Goal: Find specific page/section: Find specific page/section

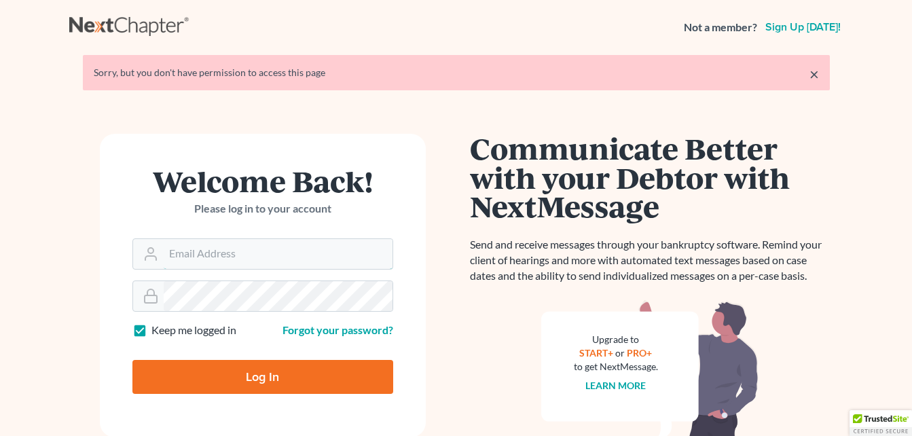
type input "cici@fairmaxlaw.com"
click at [248, 374] on input "Log In" at bounding box center [262, 377] width 261 height 34
type input "Thinking..."
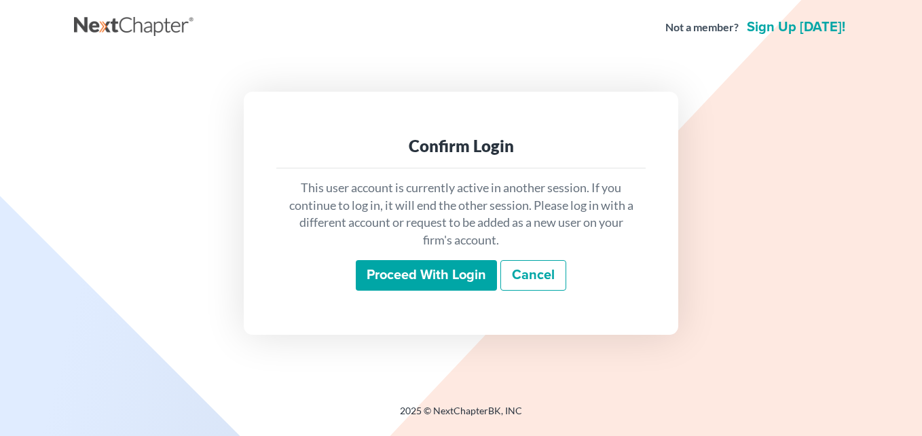
click at [416, 274] on input "Proceed with login" at bounding box center [426, 275] width 141 height 31
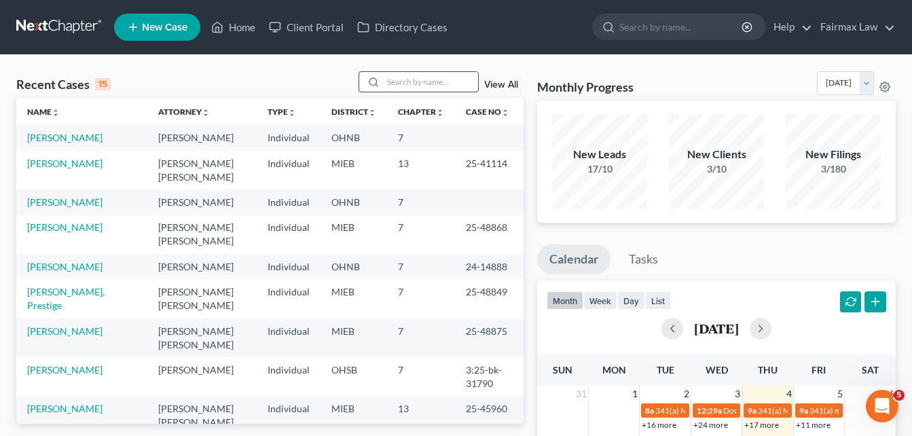
click at [426, 84] on input "search" at bounding box center [430, 82] width 95 height 20
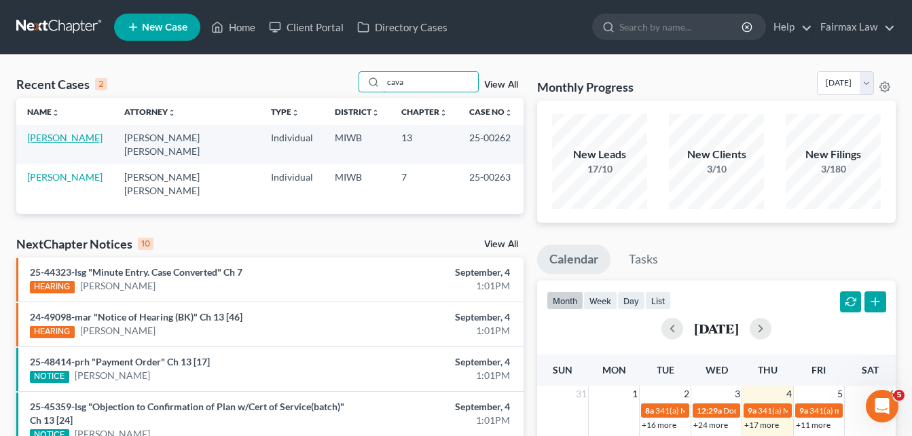
type input "cava"
click at [36, 140] on link "[PERSON_NAME]" at bounding box center [64, 138] width 75 height 12
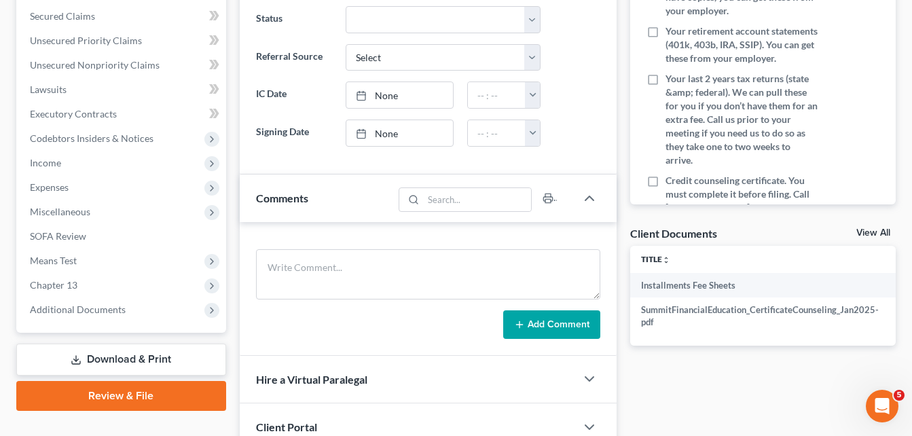
scroll to position [287, 0]
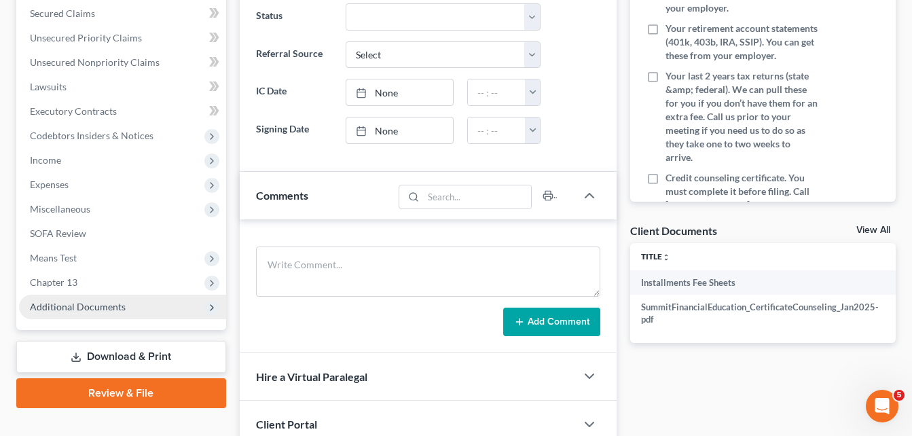
click at [61, 311] on span "Additional Documents" at bounding box center [78, 307] width 96 height 12
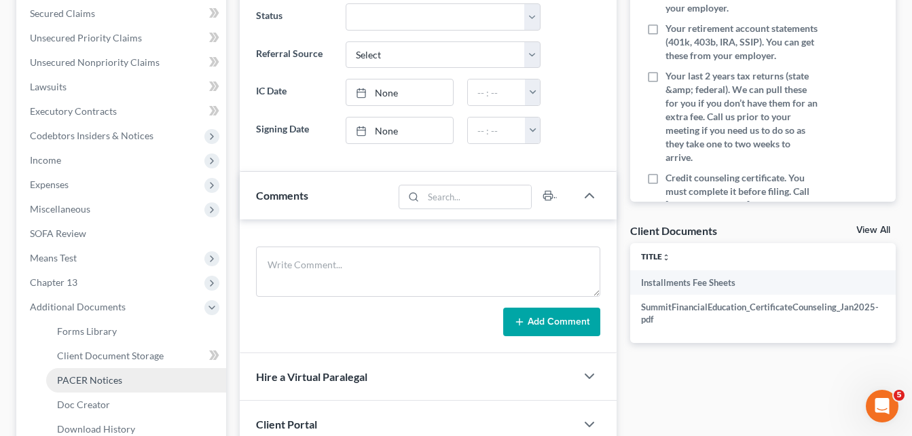
click at [84, 375] on span "PACER Notices" at bounding box center [89, 380] width 65 height 12
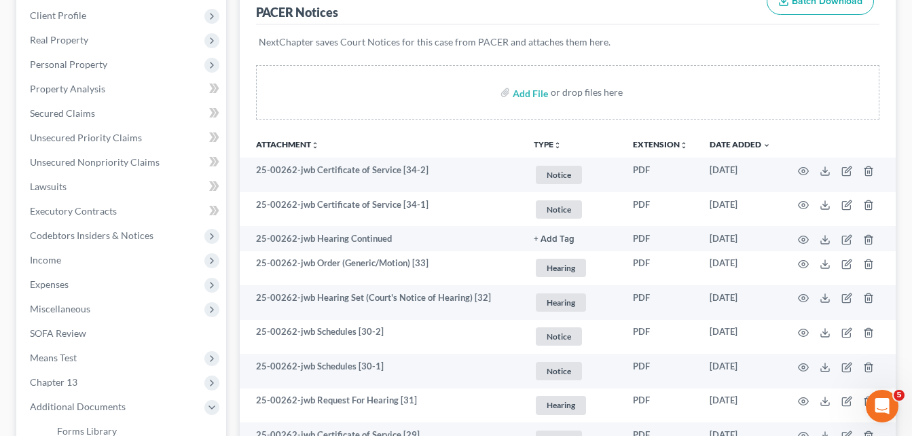
scroll to position [191, 0]
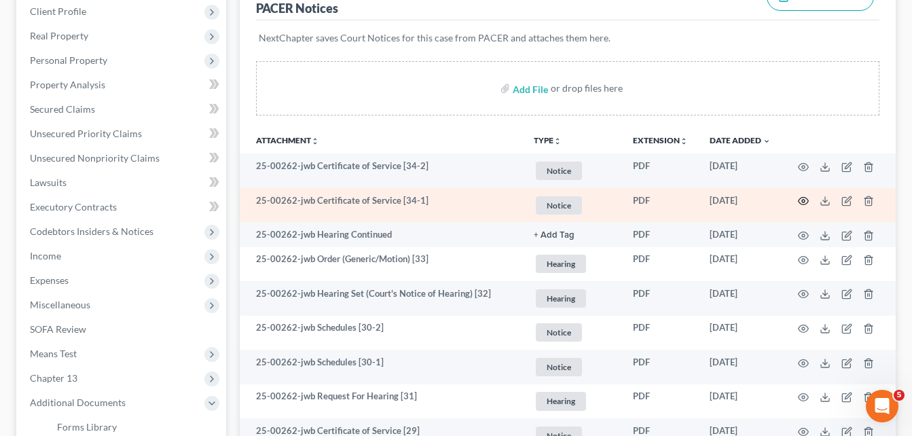
click at [806, 203] on icon "button" at bounding box center [803, 201] width 11 height 11
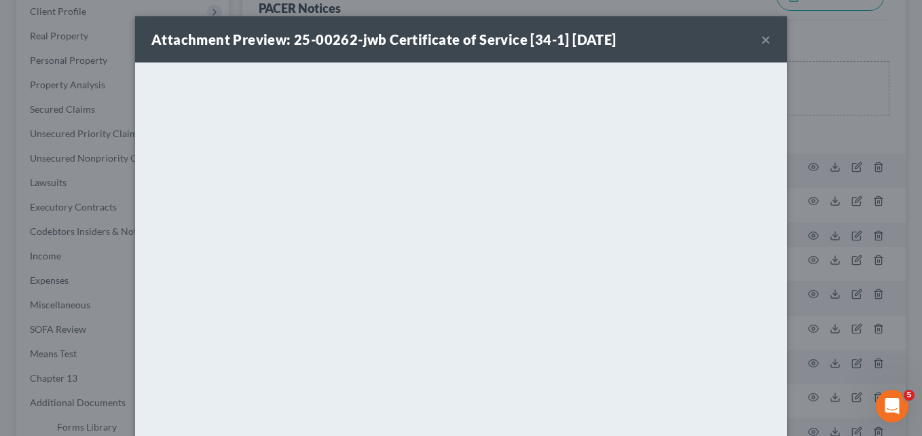
click at [761, 35] on button "×" at bounding box center [766, 39] width 10 height 16
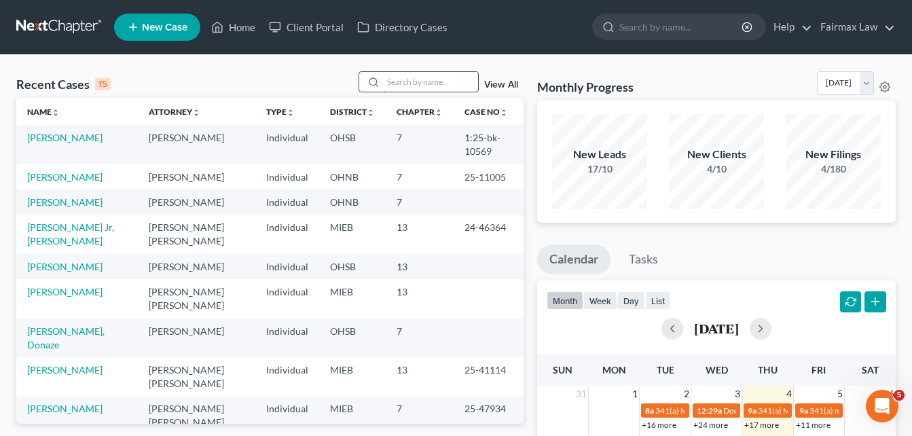
click at [402, 81] on input "search" at bounding box center [430, 82] width 95 height 20
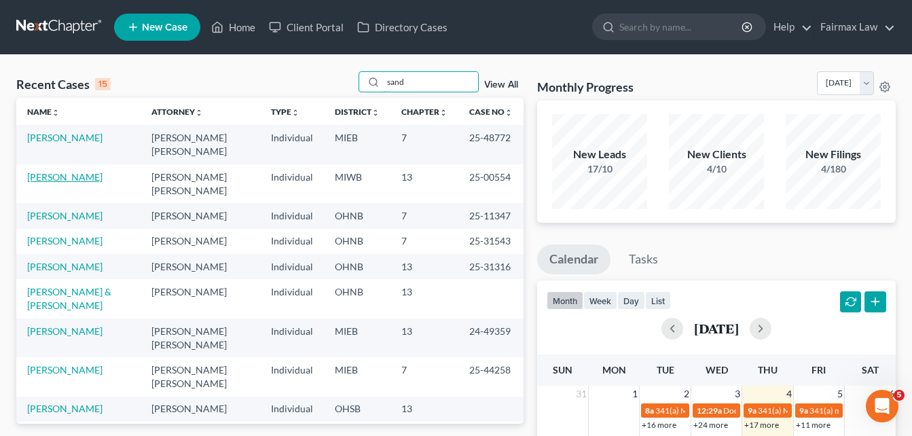
type input "sand"
click at [73, 178] on link "Sanders, Joseph" at bounding box center [64, 177] width 75 height 12
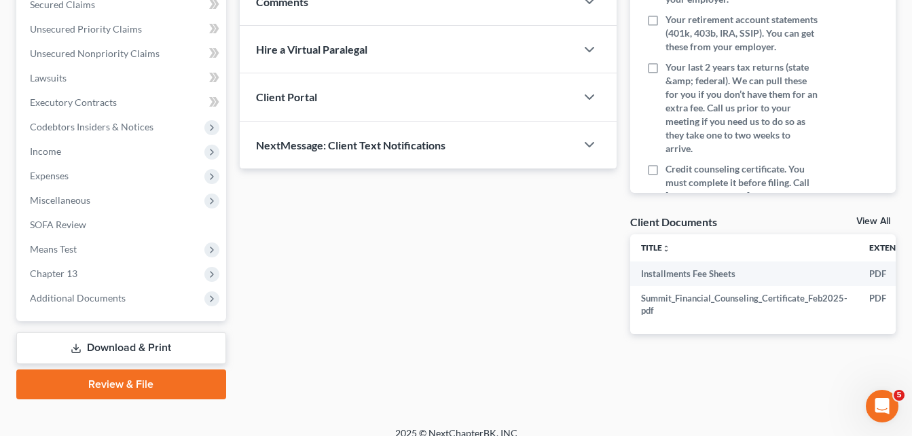
scroll to position [302, 0]
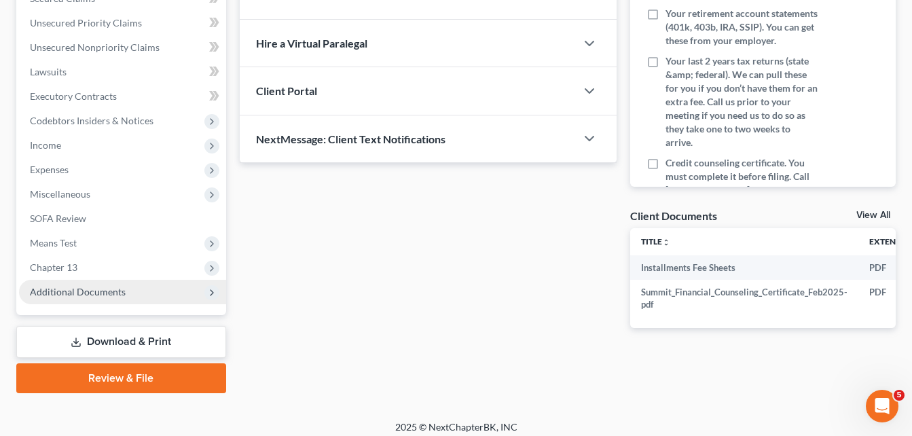
click at [122, 286] on span "Additional Documents" at bounding box center [78, 292] width 96 height 12
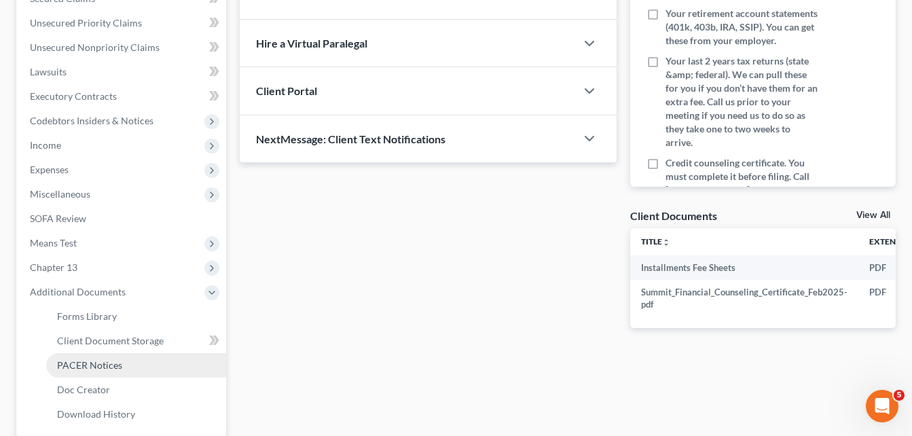
click at [111, 362] on span "PACER Notices" at bounding box center [89, 365] width 65 height 12
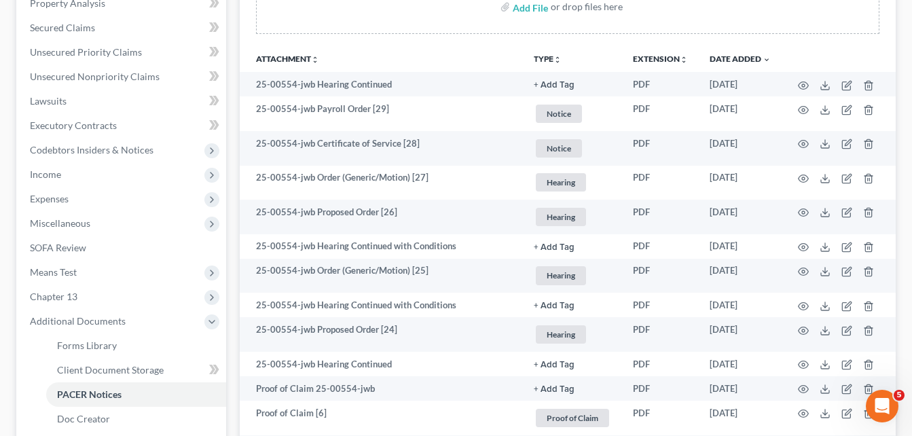
scroll to position [280, 0]
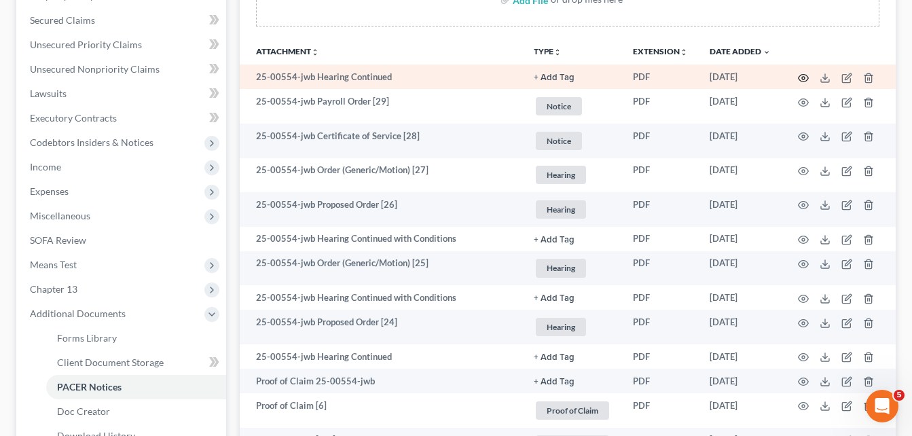
click at [804, 80] on icon "button" at bounding box center [803, 78] width 11 height 11
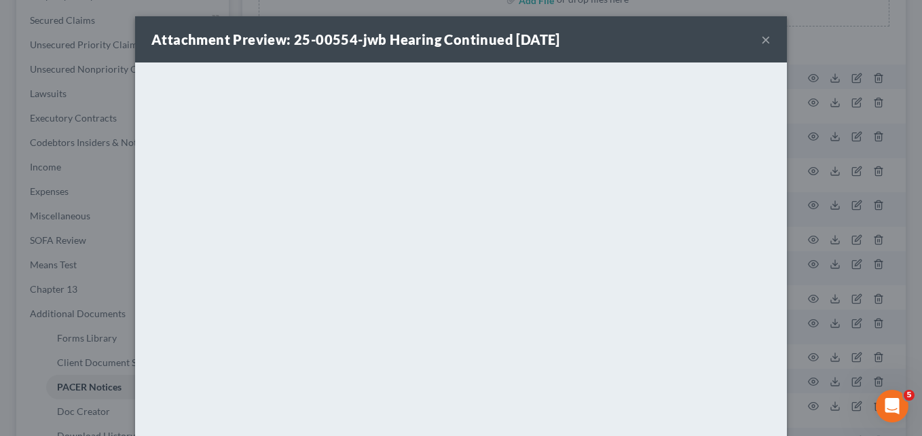
click at [761, 43] on button "×" at bounding box center [766, 39] width 10 height 16
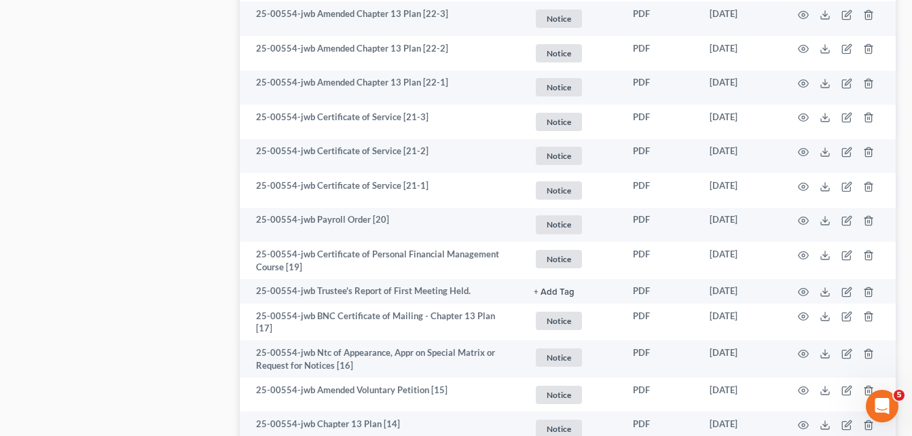
scroll to position [888, 0]
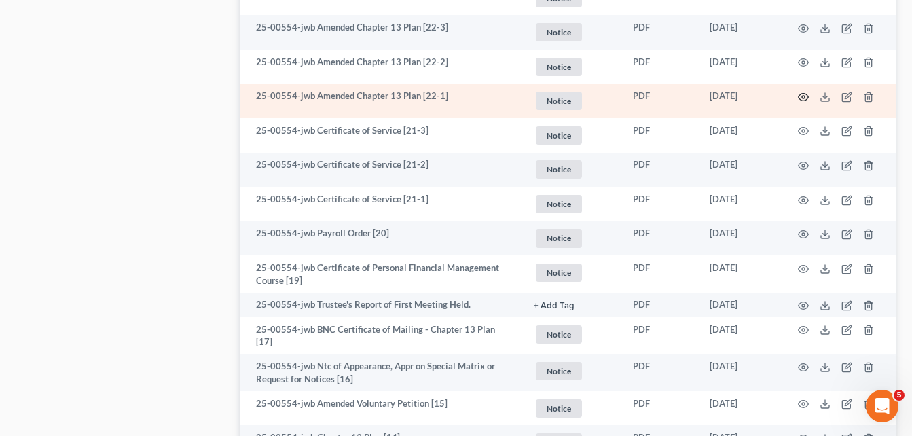
click at [802, 99] on icon "button" at bounding box center [803, 97] width 11 height 11
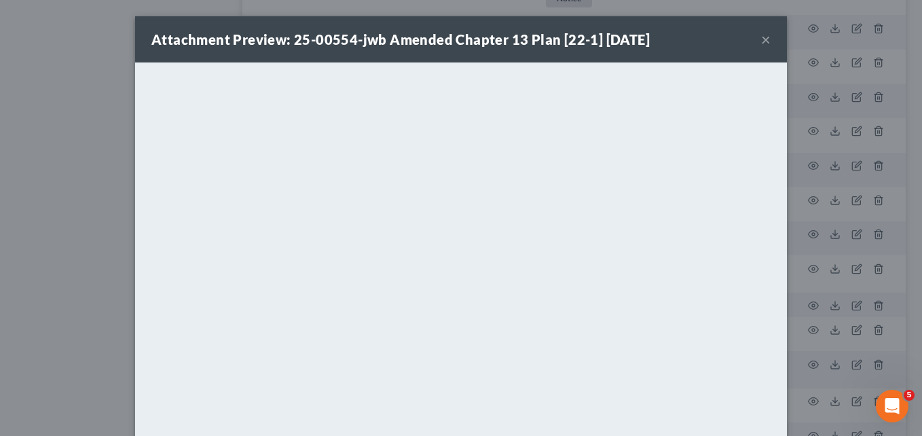
click at [762, 39] on button "×" at bounding box center [766, 39] width 10 height 16
